Goal: Navigation & Orientation: Find specific page/section

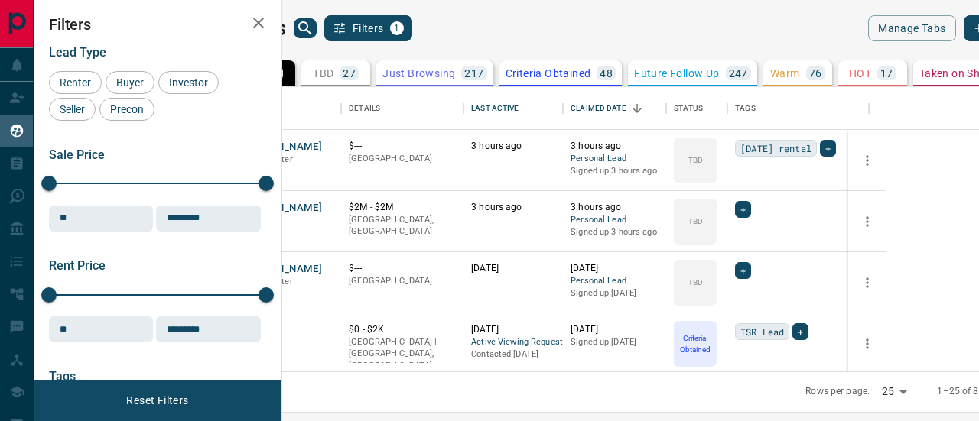
scroll to position [274, 678]
click at [519, 106] on div "Last Active" at bounding box center [494, 108] width 47 height 43
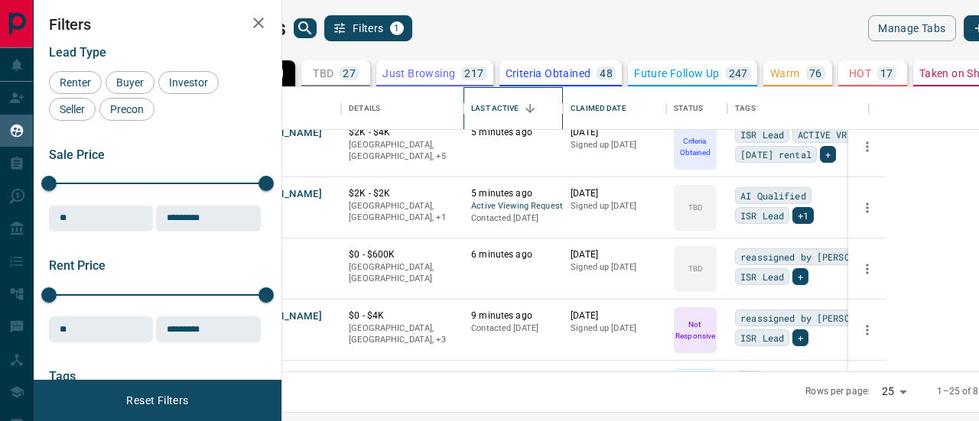
scroll to position [0, 0]
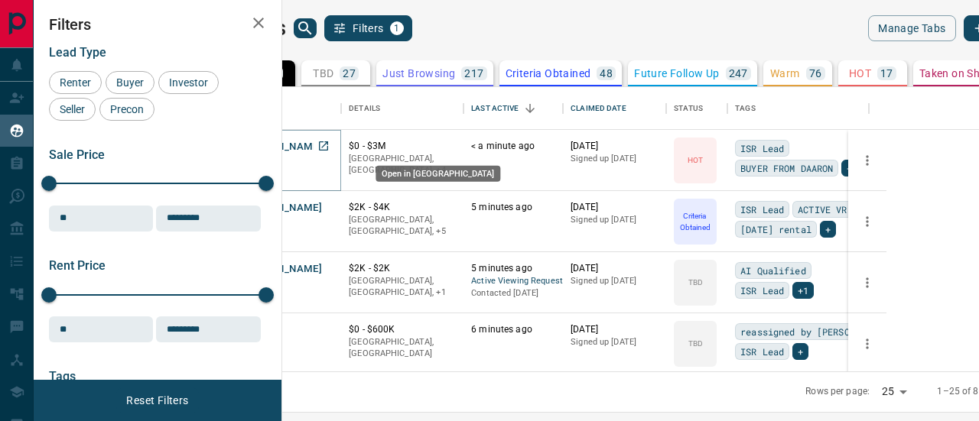
click at [330, 144] on icon "Open in New Tab" at bounding box center [323, 146] width 12 height 12
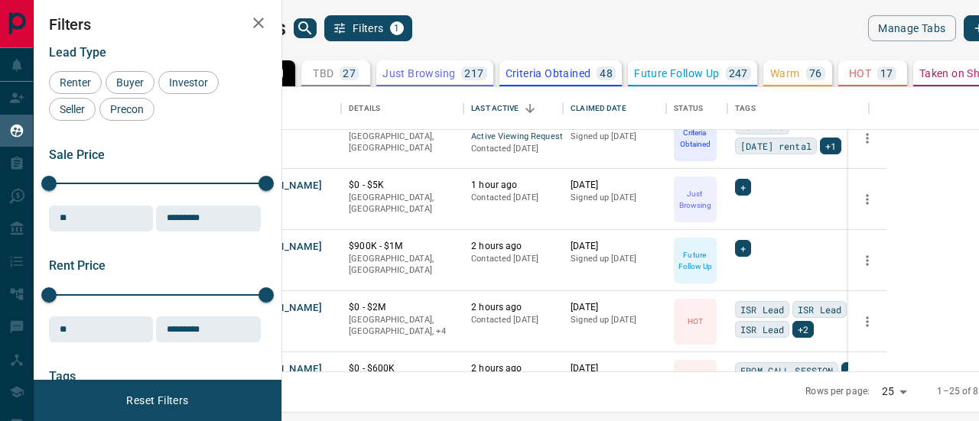
scroll to position [841, 0]
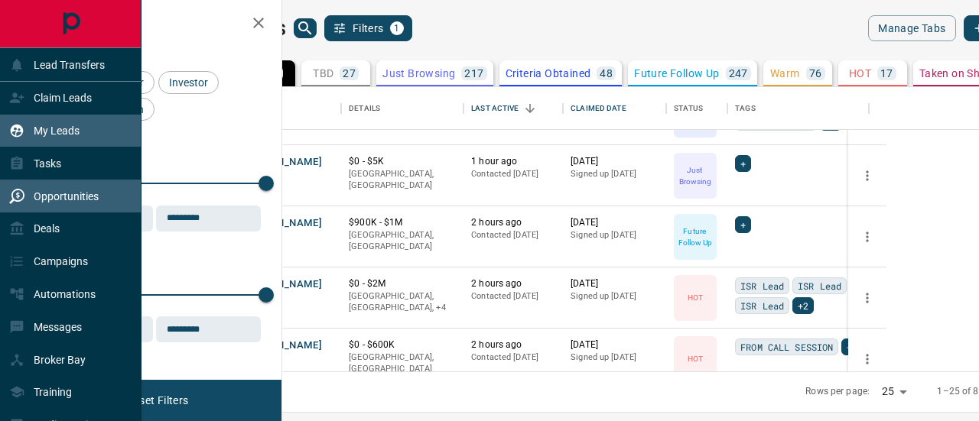
click at [55, 193] on p "Opportunities" at bounding box center [66, 196] width 65 height 12
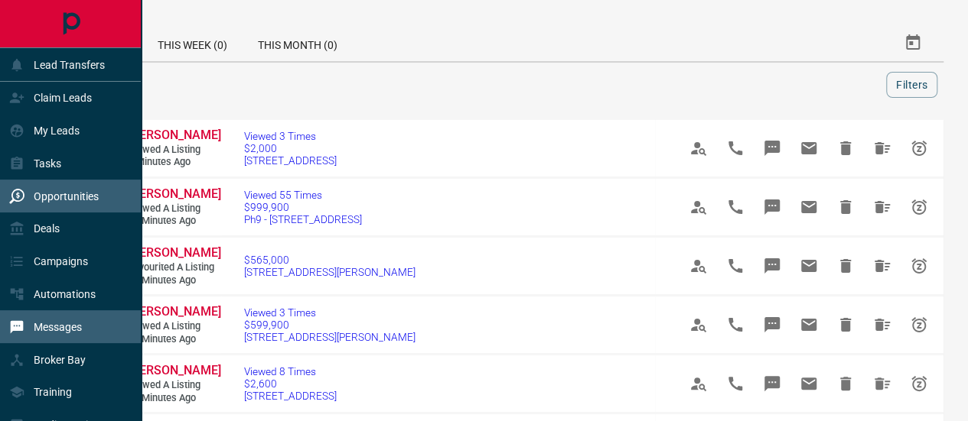
click at [61, 325] on p "Messages" at bounding box center [58, 327] width 48 height 12
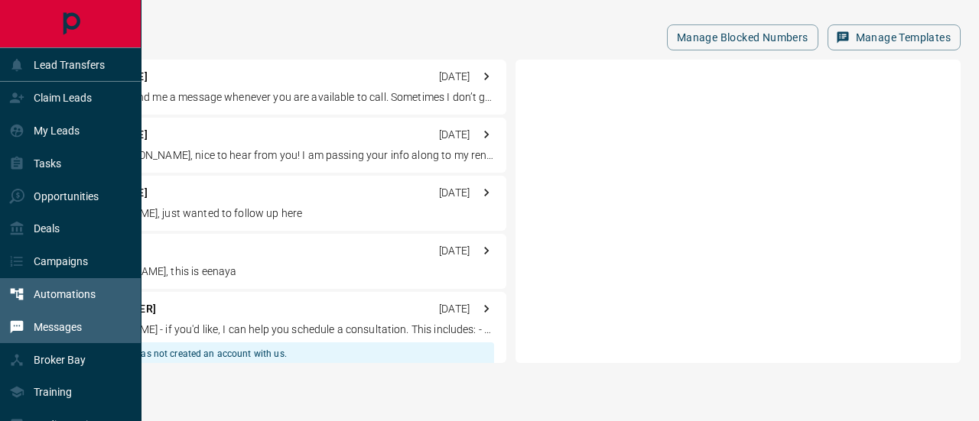
click at [53, 296] on p "Automations" at bounding box center [65, 294] width 62 height 12
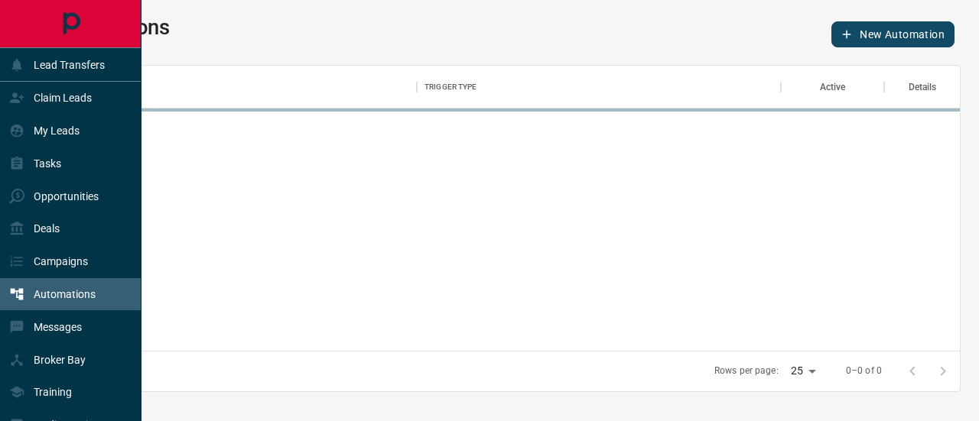
scroll to position [274, 896]
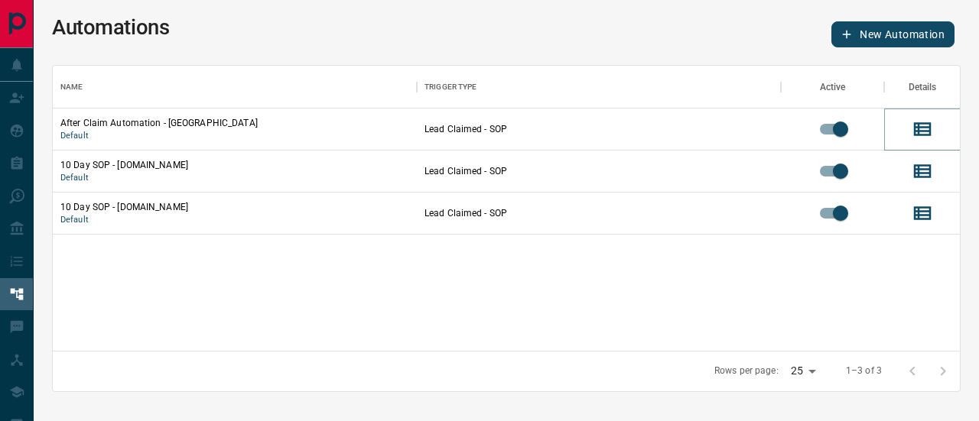
click at [921, 129] on icon "View Details" at bounding box center [922, 129] width 23 height 23
